Goal: Browse casually: Explore the website without a specific task or goal

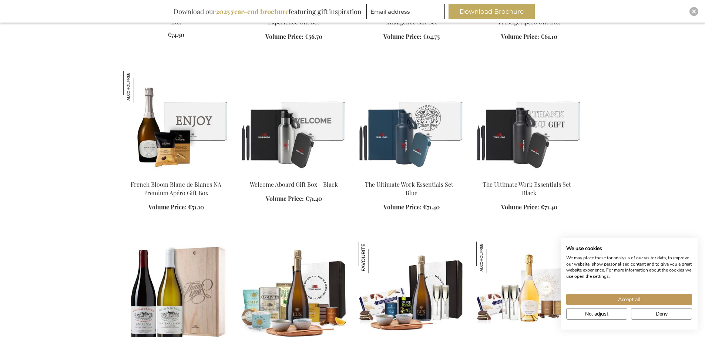
scroll to position [740, 0]
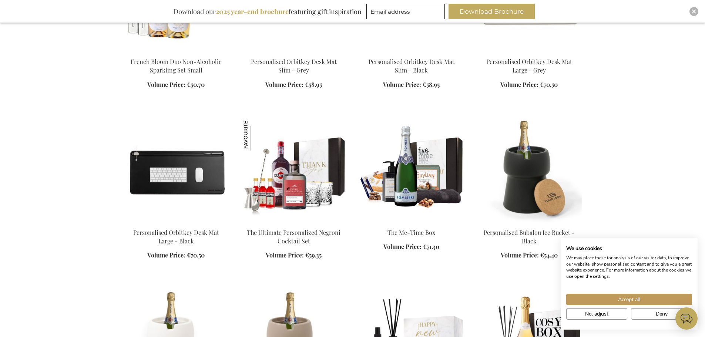
scroll to position [1738, 0]
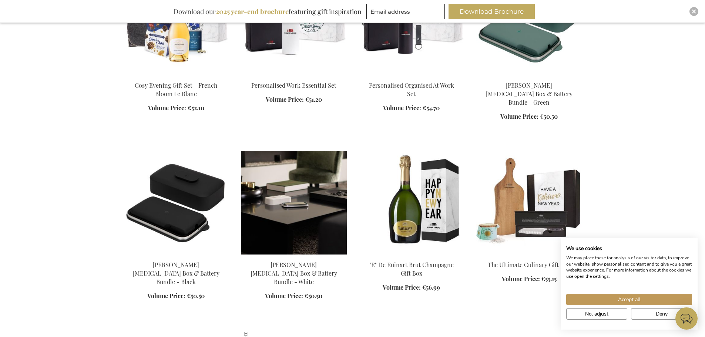
scroll to position [3107, 0]
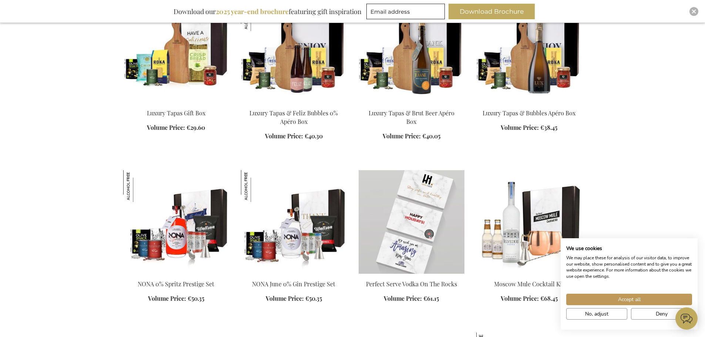
scroll to position [3699, 0]
